Goal: Task Accomplishment & Management: Use online tool/utility

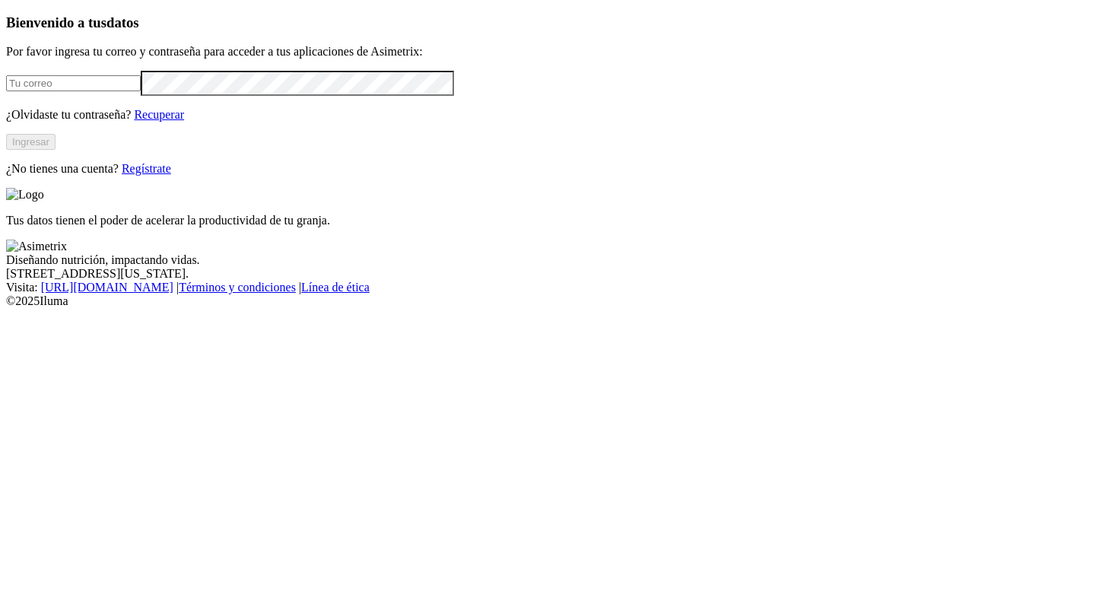
type input "[PERSON_NAME][EMAIL_ADDRESS][PERSON_NAME][DOMAIN_NAME]"
click at [56, 150] on button "Ingresar" at bounding box center [30, 142] width 49 height 16
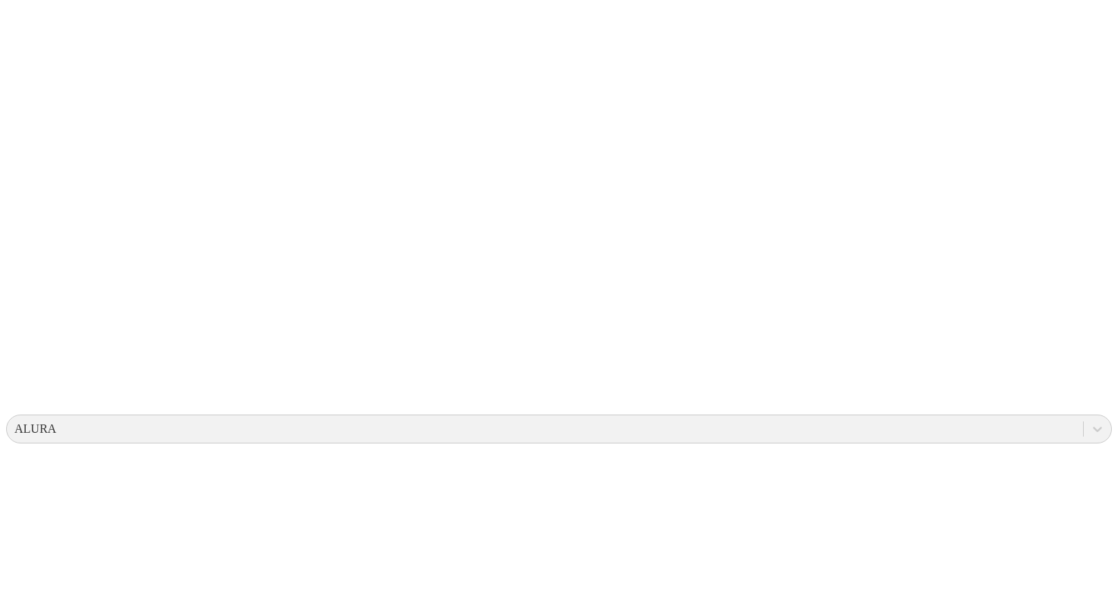
scroll to position [287, 0]
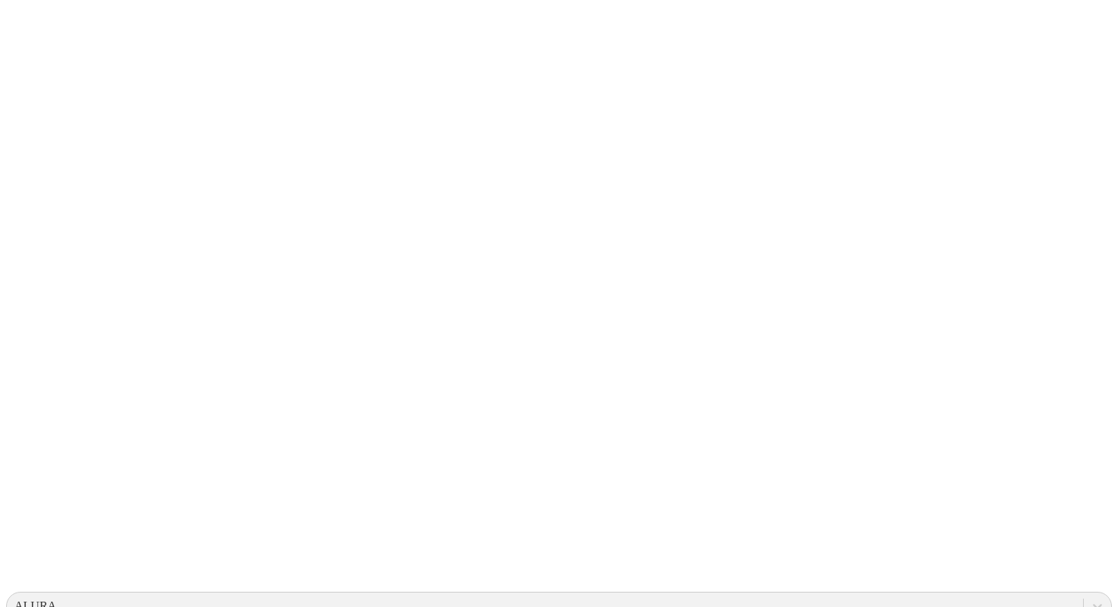
scroll to position [0, 0]
